Goal: Task Accomplishment & Management: Manage account settings

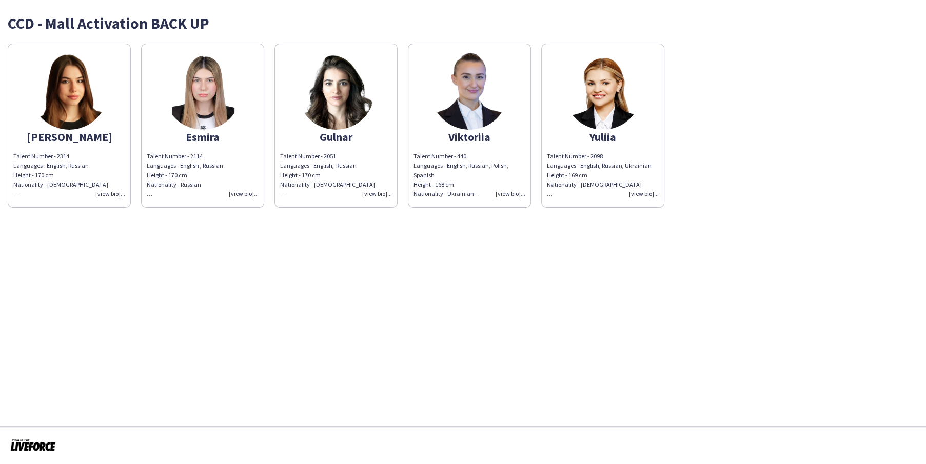
click at [302, 267] on app-share-pages "CCD - Mall Activation BACK UP [PERSON_NAME] Talent Number - 2314 Languages - En…" at bounding box center [463, 232] width 926 height 464
click at [545, 279] on app-share-pages "CCD - Mall Activation BACK UP [PERSON_NAME] Talent Number - 2314 Languages - En…" at bounding box center [463, 232] width 926 height 464
click at [112, 195] on div "Talent Number - 2314 Languages - English, Russian Height - 170 cm Nationality -…" at bounding box center [69, 175] width 112 height 47
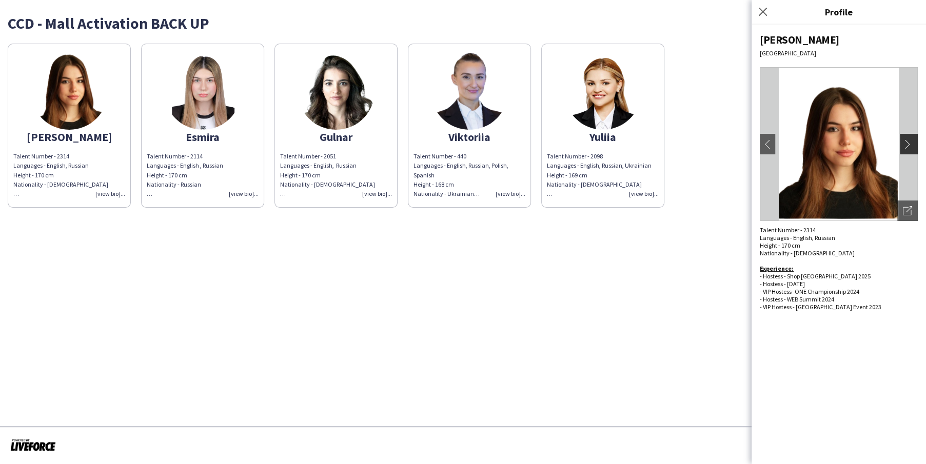
click at [917, 142] on button "chevron-right" at bounding box center [910, 144] width 21 height 21
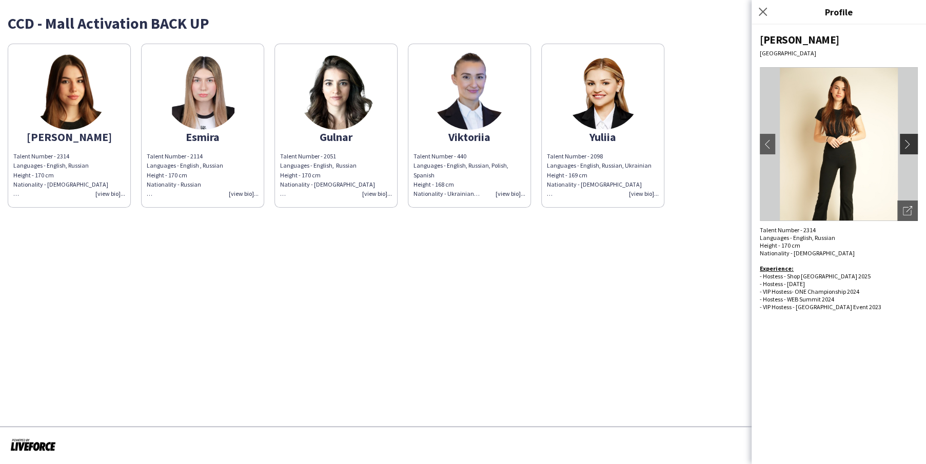
click at [915, 142] on app-icon "chevron-right" at bounding box center [910, 144] width 14 height 9
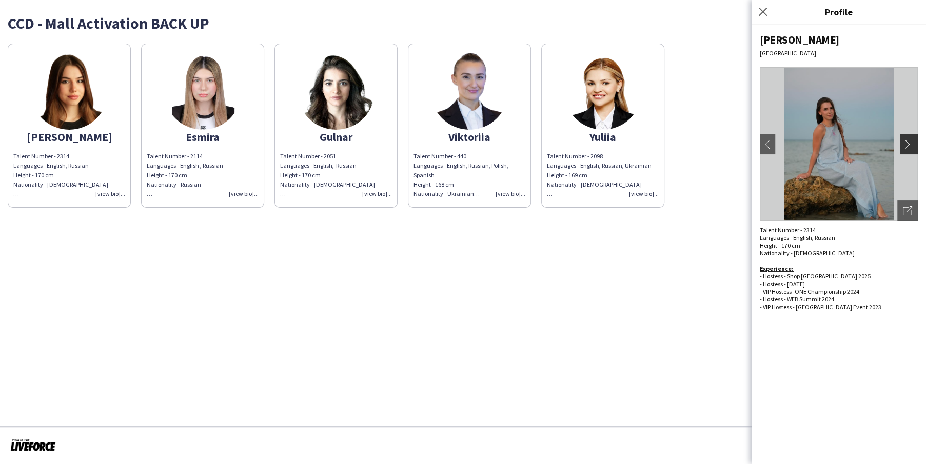
click at [908, 141] on app-icon "chevron-right" at bounding box center [910, 144] width 14 height 9
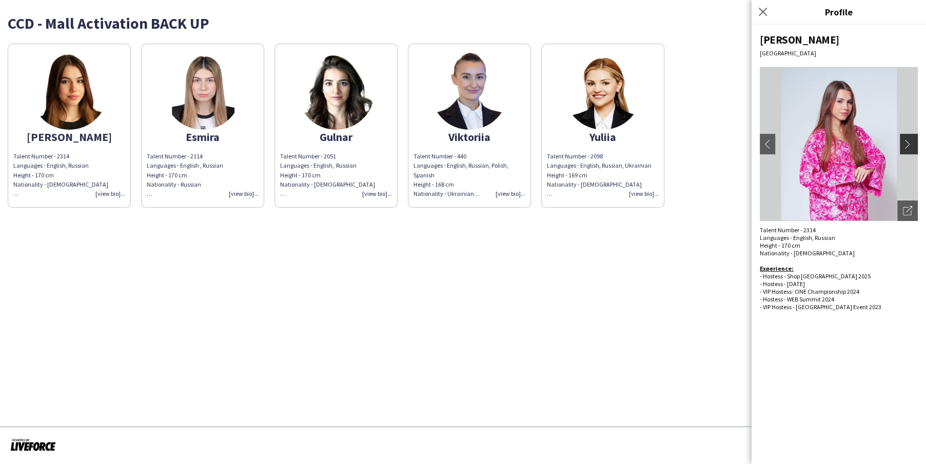
click at [907, 144] on app-icon "chevron-right" at bounding box center [910, 144] width 14 height 9
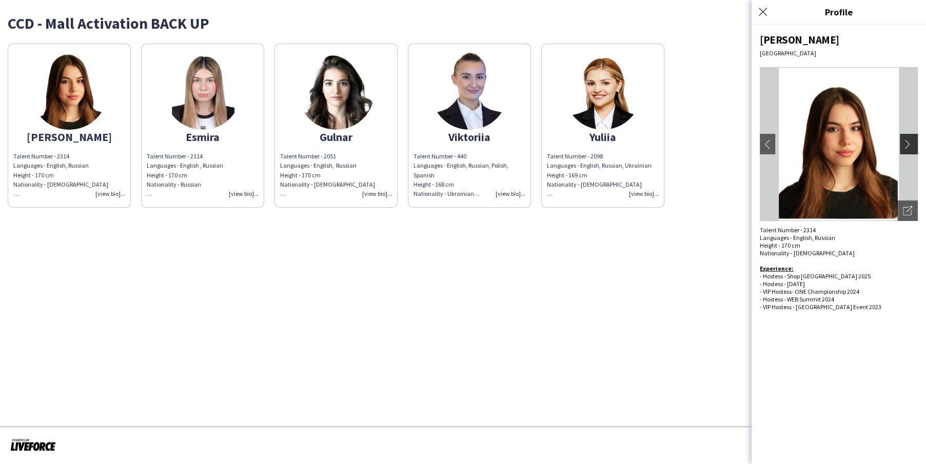
click at [907, 144] on app-icon "chevron-right" at bounding box center [910, 144] width 14 height 9
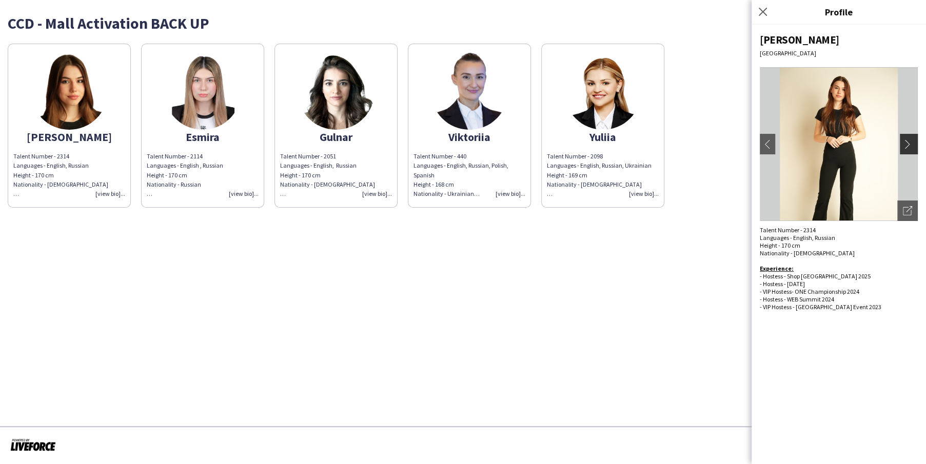
click at [907, 144] on app-icon "chevron-right" at bounding box center [910, 144] width 14 height 9
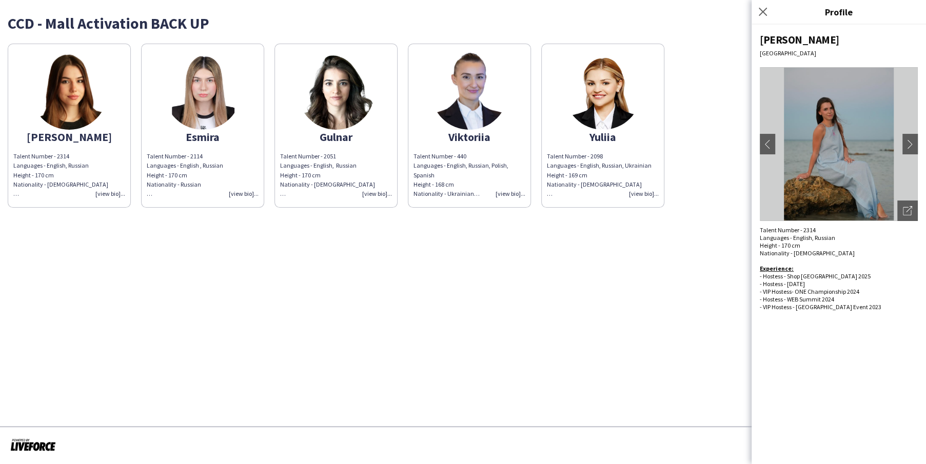
click at [229, 152] on div "Talent Number - 2114 Languages - English , Russian Height - 170 cm Nationality …" at bounding box center [203, 175] width 112 height 47
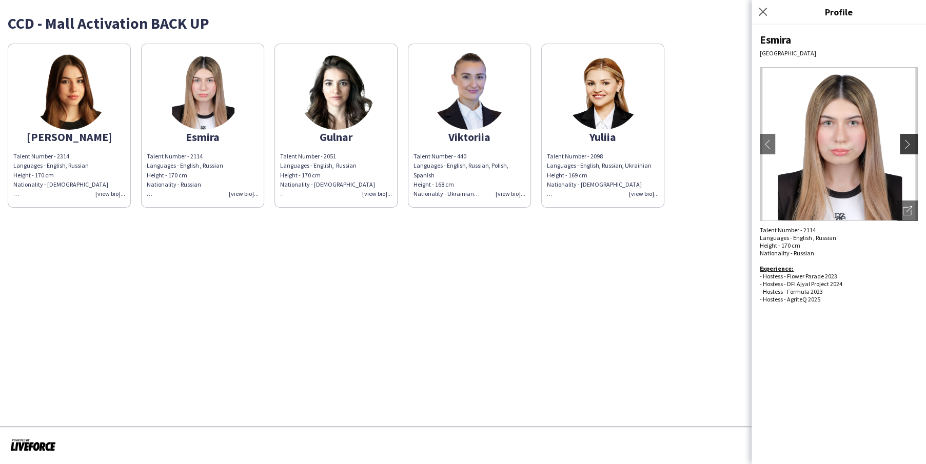
click at [910, 145] on app-icon "chevron-right" at bounding box center [910, 144] width 14 height 9
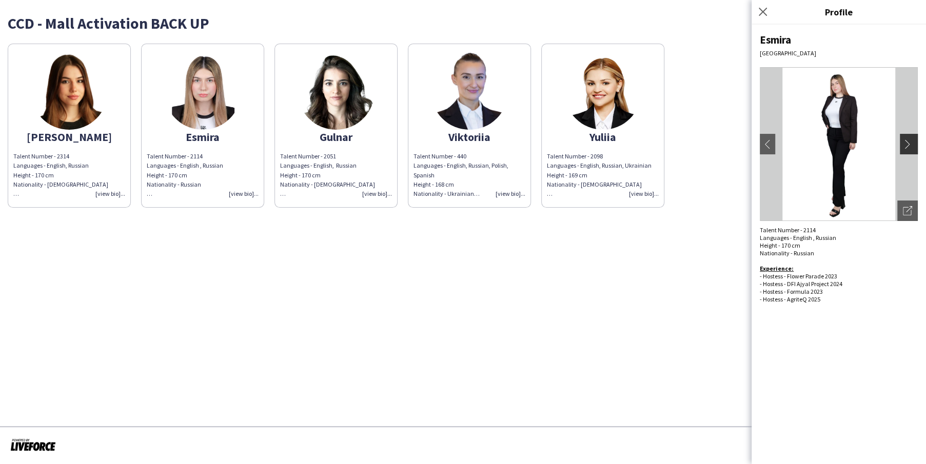
click at [910, 145] on app-icon "chevron-right" at bounding box center [910, 144] width 14 height 9
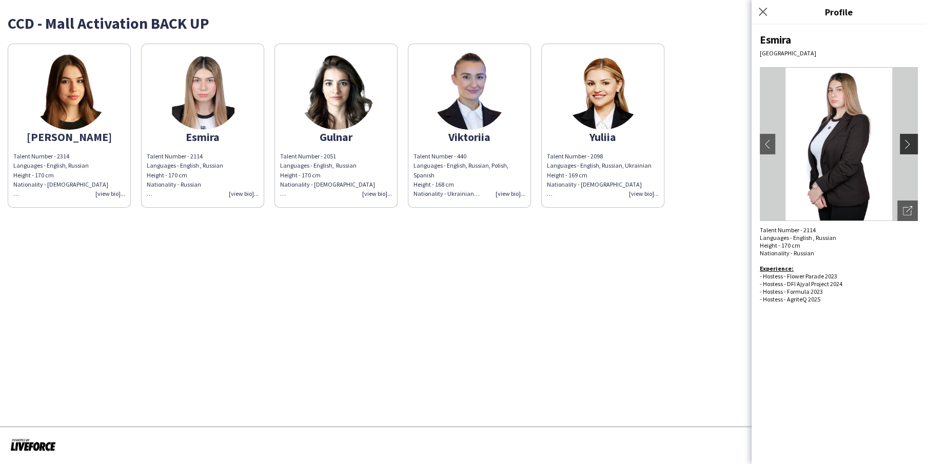
click at [910, 145] on app-icon "chevron-right" at bounding box center [910, 144] width 14 height 9
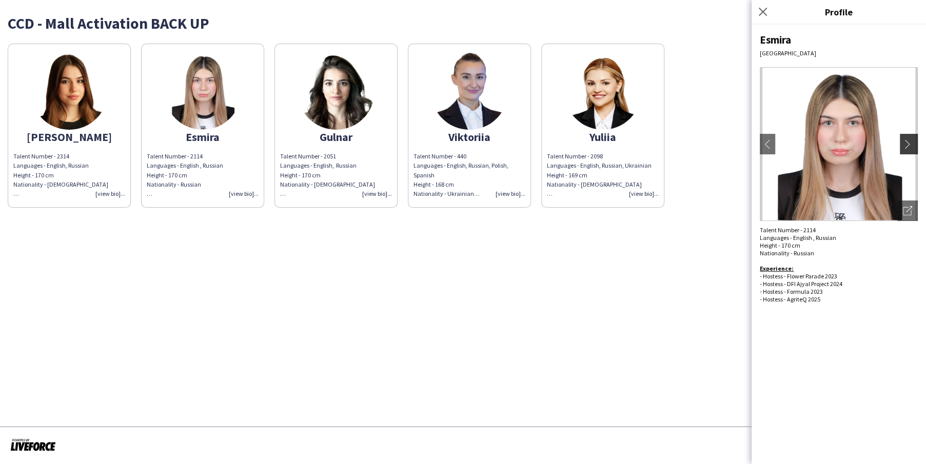
click at [910, 145] on app-icon "chevron-right" at bounding box center [910, 144] width 14 height 9
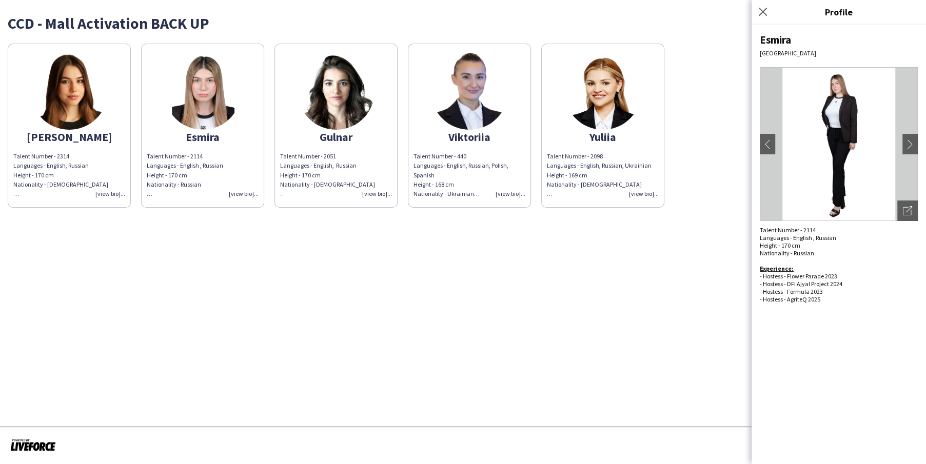
click at [332, 111] on img at bounding box center [336, 91] width 77 height 77
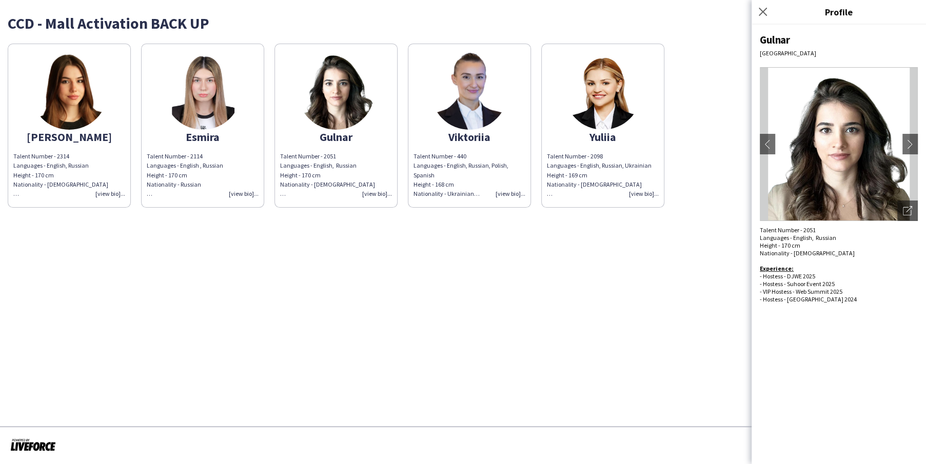
click at [894, 134] on img at bounding box center [839, 144] width 158 height 154
click at [904, 141] on app-icon "chevron-right" at bounding box center [910, 144] width 14 height 9
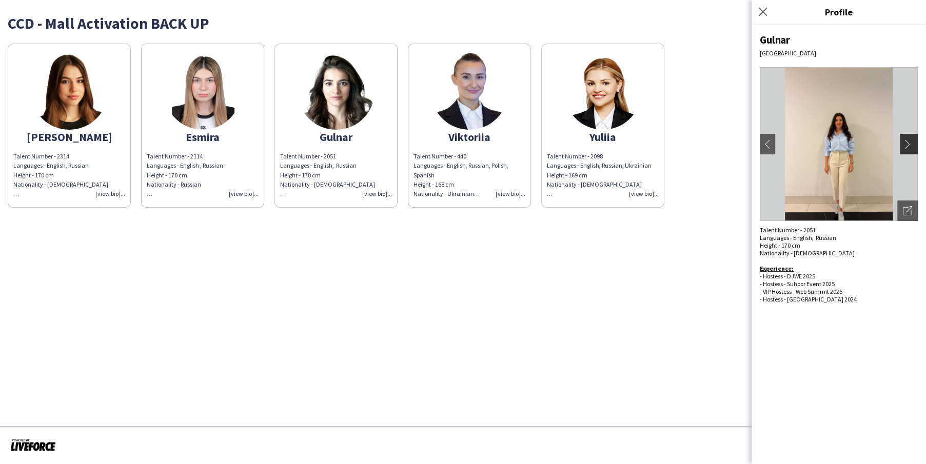
click at [904, 141] on app-icon "chevron-right" at bounding box center [910, 144] width 14 height 9
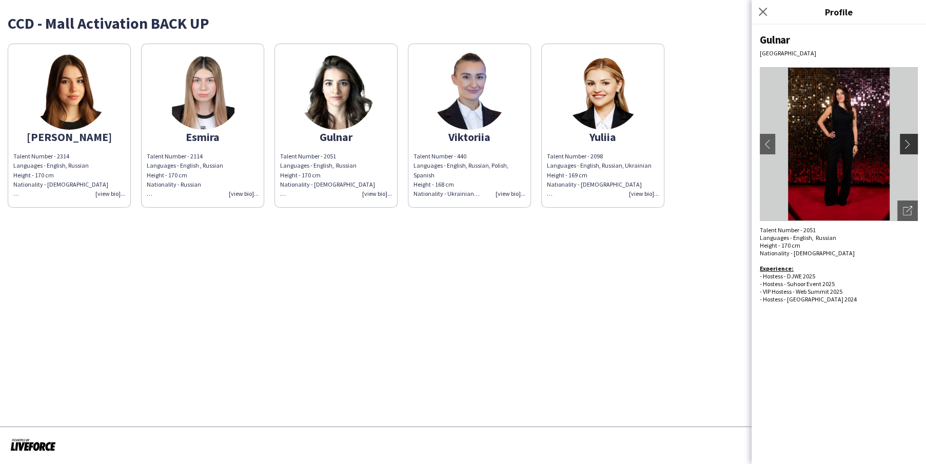
click at [910, 144] on app-icon "chevron-right" at bounding box center [910, 144] width 14 height 9
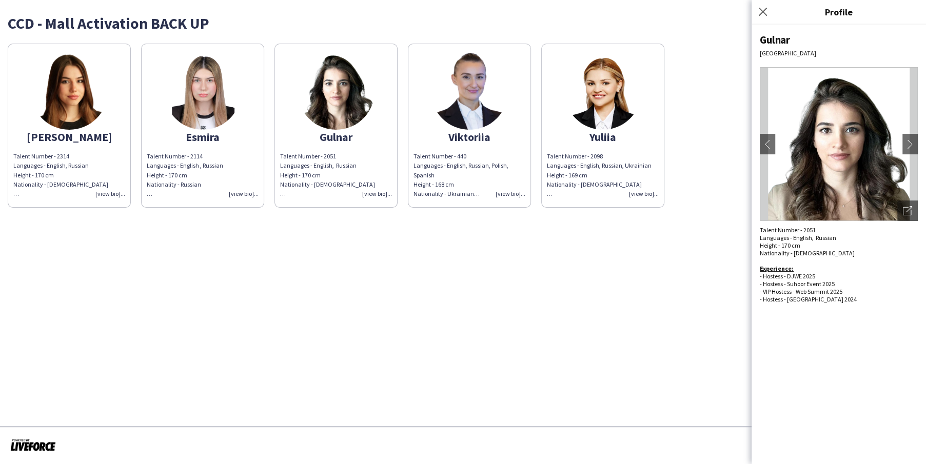
click at [472, 123] on img at bounding box center [469, 91] width 77 height 77
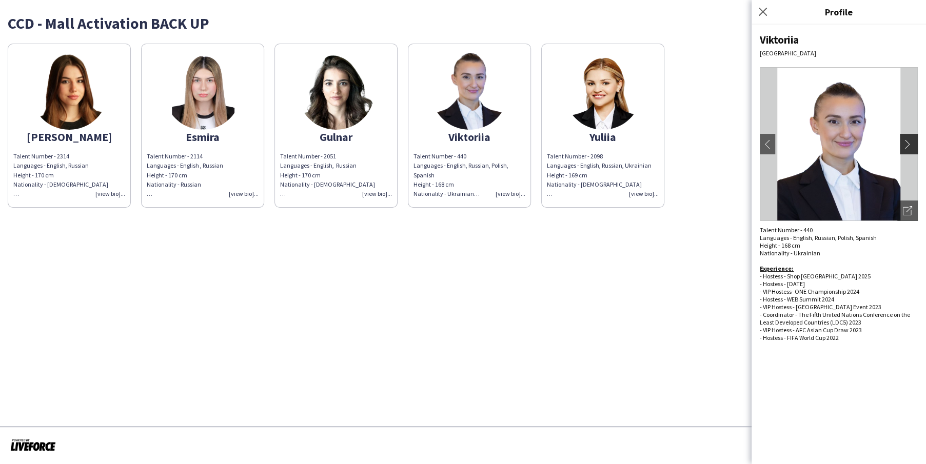
click at [913, 142] on app-icon "chevron-right" at bounding box center [910, 144] width 14 height 9
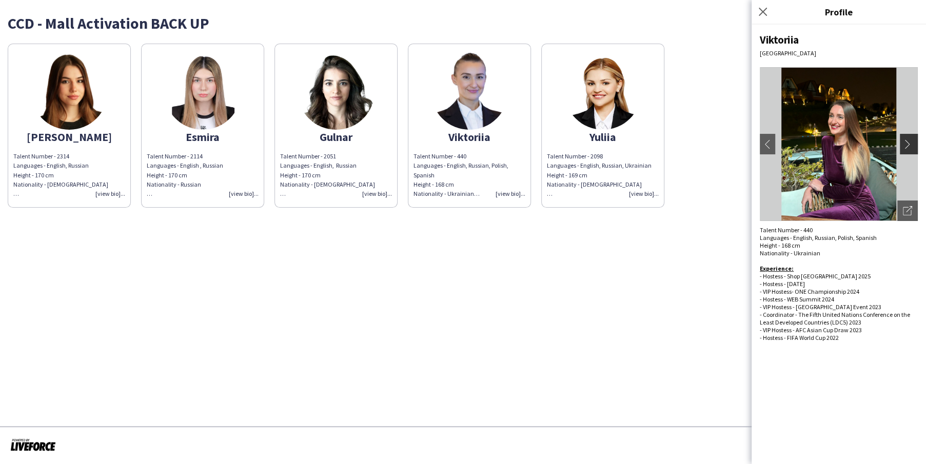
click at [913, 142] on app-icon "chevron-right" at bounding box center [910, 144] width 14 height 9
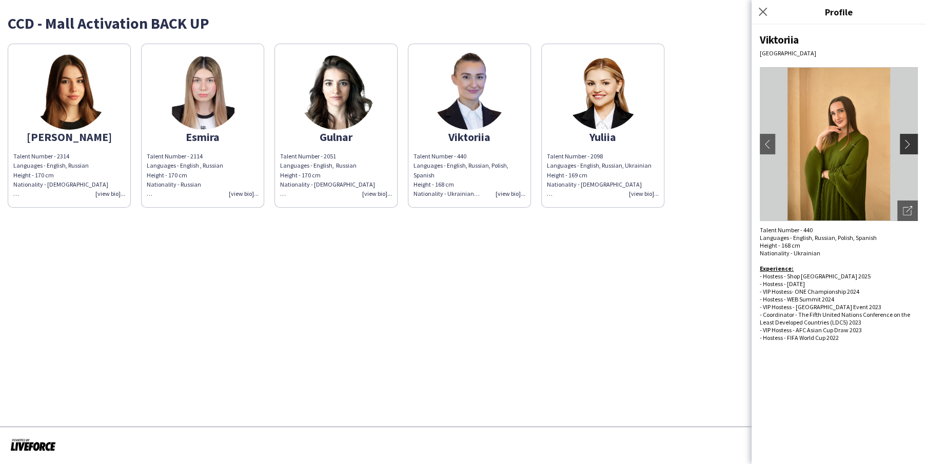
click at [912, 144] on app-icon "chevron-right" at bounding box center [910, 144] width 14 height 9
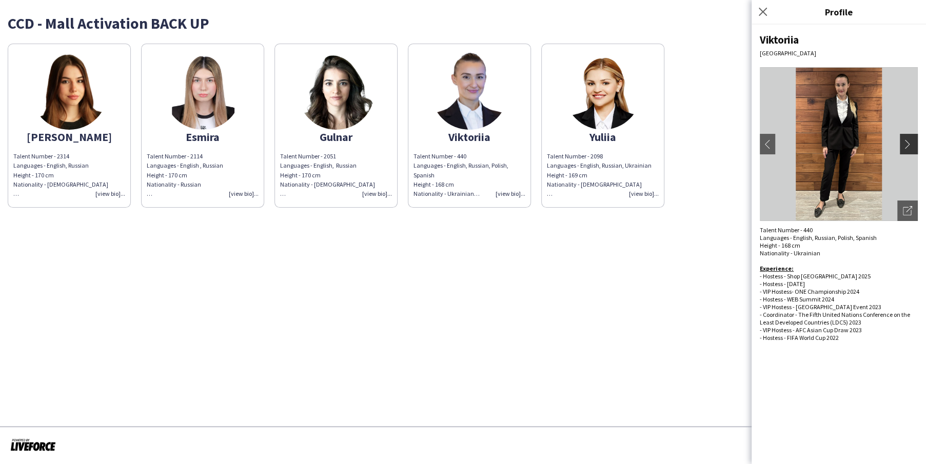
click at [905, 144] on app-icon "chevron-right" at bounding box center [910, 144] width 14 height 9
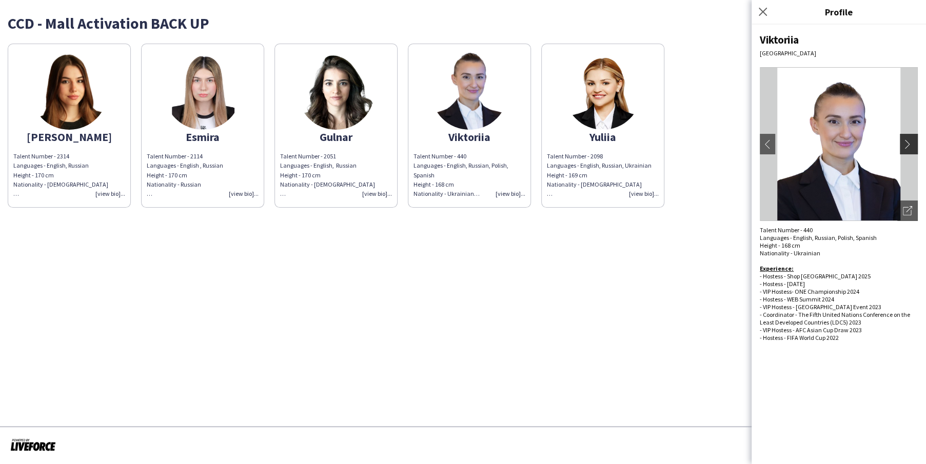
click at [905, 144] on app-icon "chevron-right" at bounding box center [910, 144] width 14 height 9
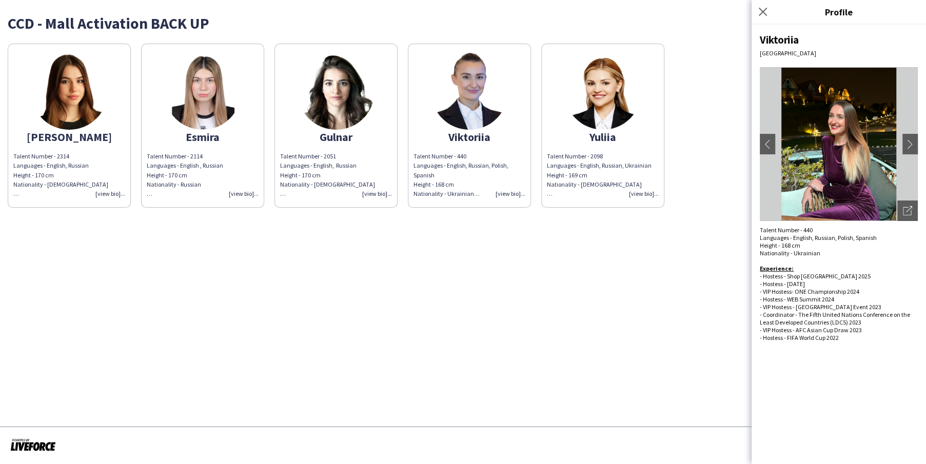
click at [523, 115] on app-share-pages-crew-card "Viktoriia Talent Number - 440 Languages - English, Russian, Polish, Spanish Hei…" at bounding box center [469, 126] width 123 height 164
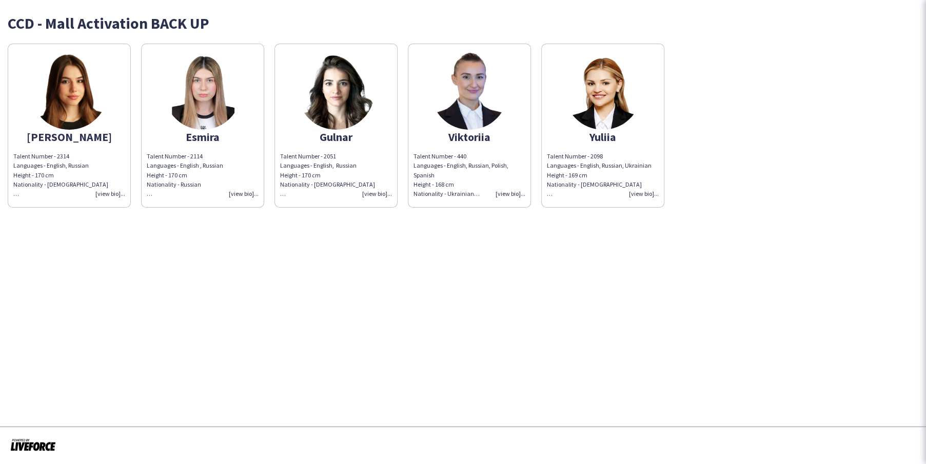
click at [572, 117] on app-share-pages-crew-card "Yuliia Talent Number - 2098 Languages - English, Russian, Ukrainian Height - 16…" at bounding box center [602, 126] width 123 height 164
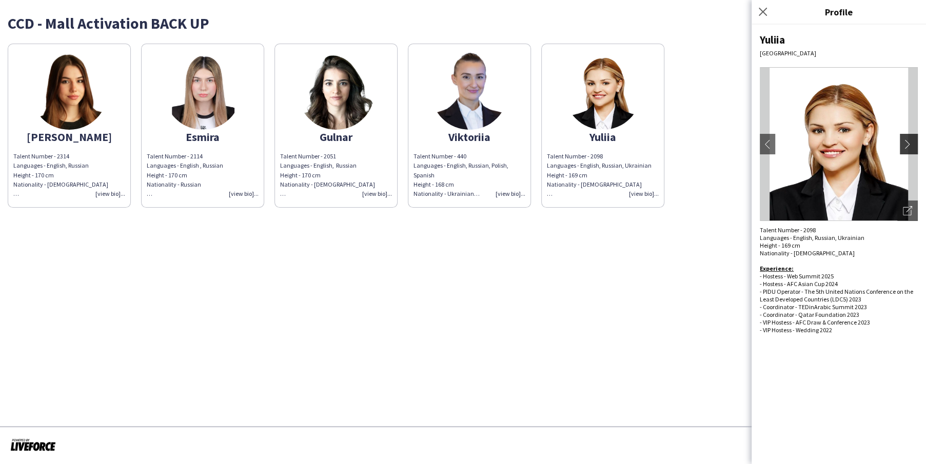
click at [912, 141] on app-icon "chevron-right" at bounding box center [910, 144] width 14 height 9
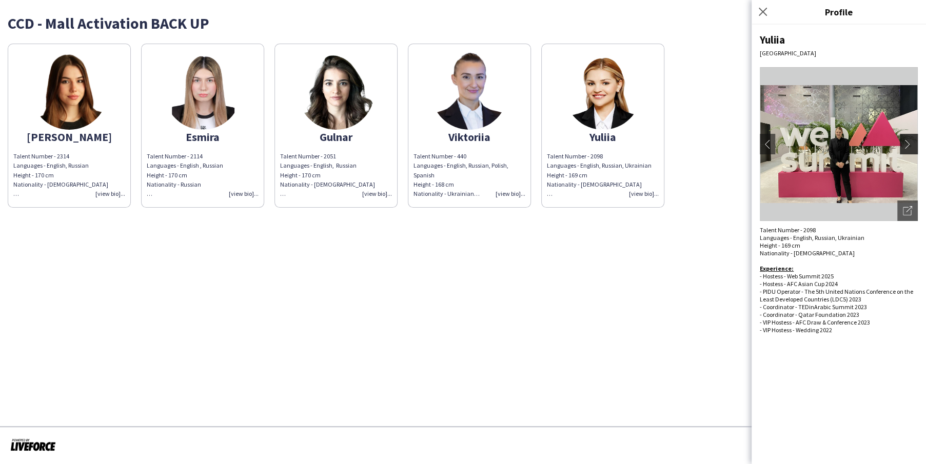
click at [909, 141] on app-icon "chevron-right" at bounding box center [910, 144] width 14 height 9
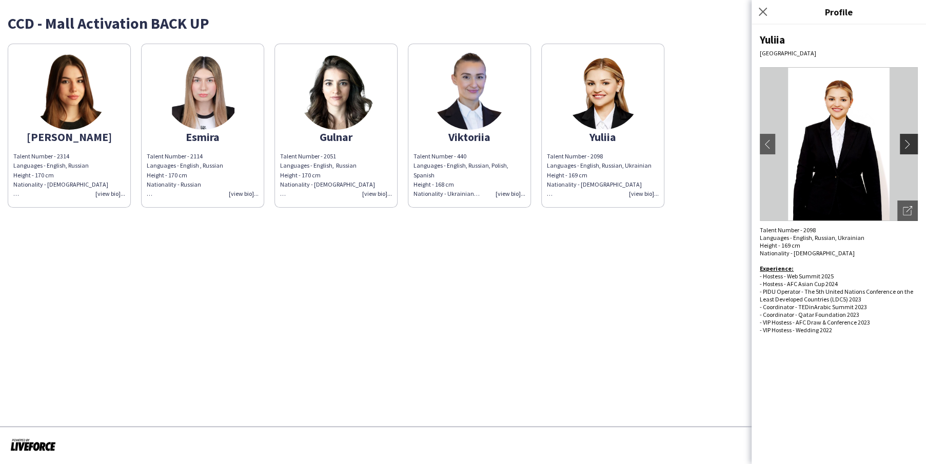
click at [909, 141] on app-icon "chevron-right" at bounding box center [910, 144] width 14 height 9
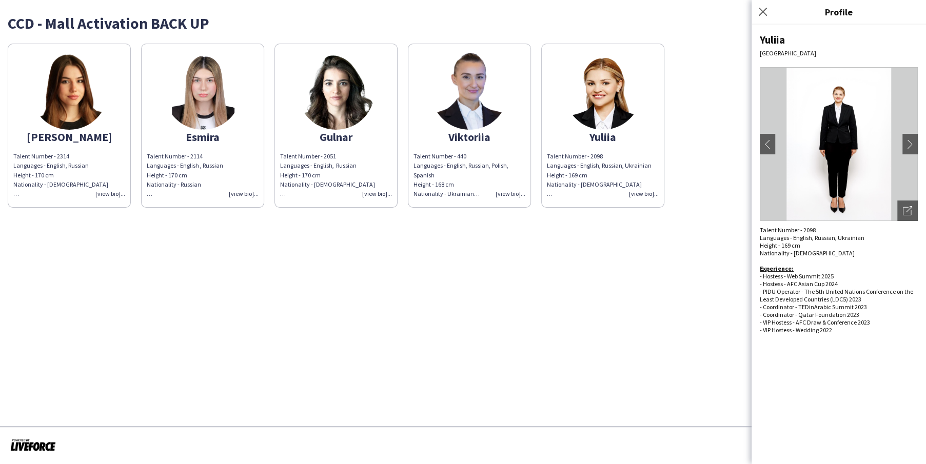
click at [343, 117] on img at bounding box center [336, 91] width 77 height 77
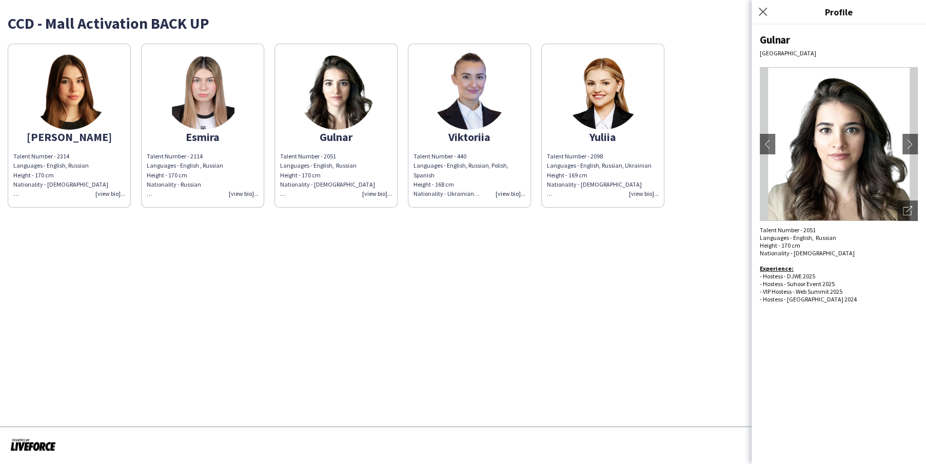
click at [924, 139] on div "Gulnar [GEOGRAPHIC_DATA] chevron-left chevron-right Open photos pop-in Talent N…" at bounding box center [839, 245] width 174 height 440
click at [908, 140] on app-icon "chevron-right" at bounding box center [910, 144] width 14 height 9
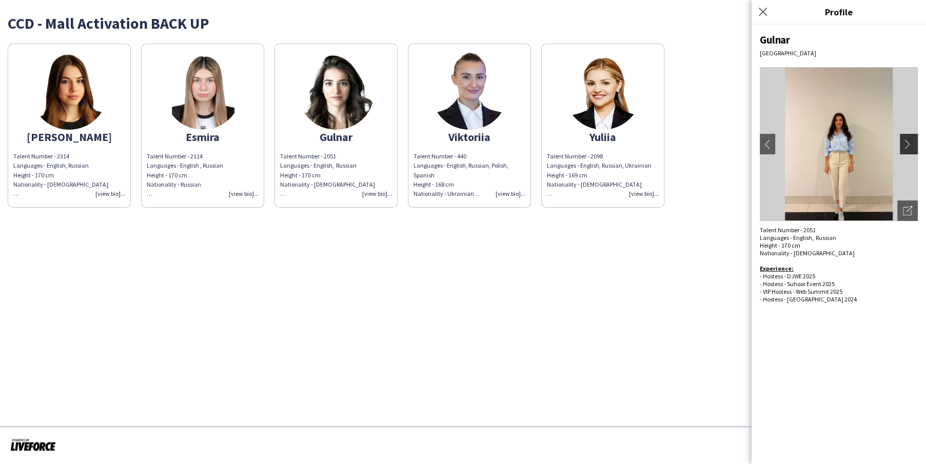
click at [908, 140] on app-icon "chevron-right" at bounding box center [910, 144] width 14 height 9
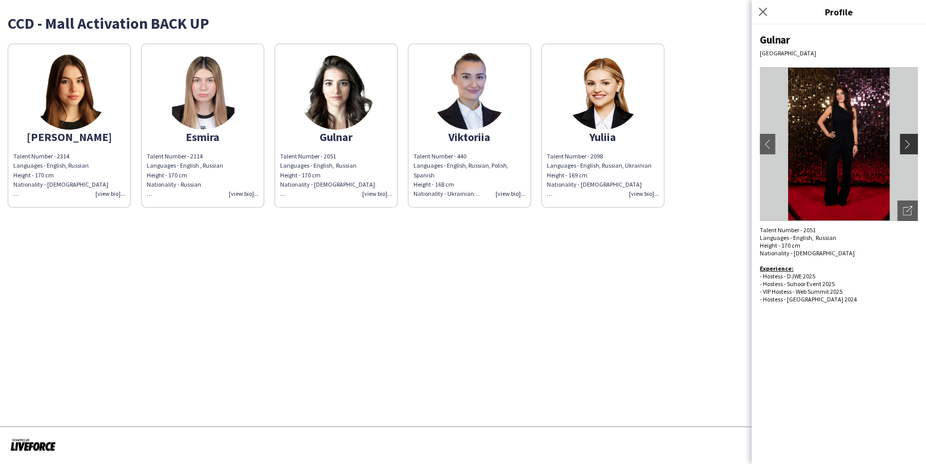
click at [908, 140] on app-icon "chevron-right" at bounding box center [910, 144] width 14 height 9
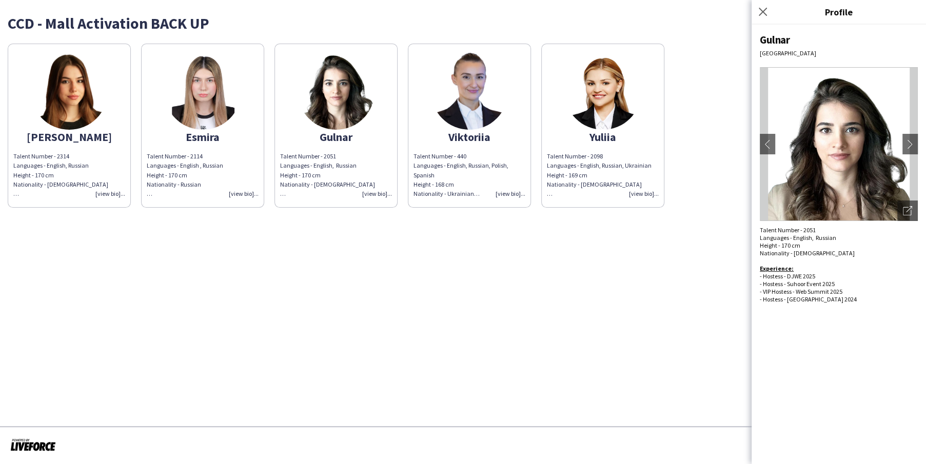
click at [211, 132] on div "Esmira" at bounding box center [203, 136] width 112 height 9
